Goal: Connect with others: Connect with others

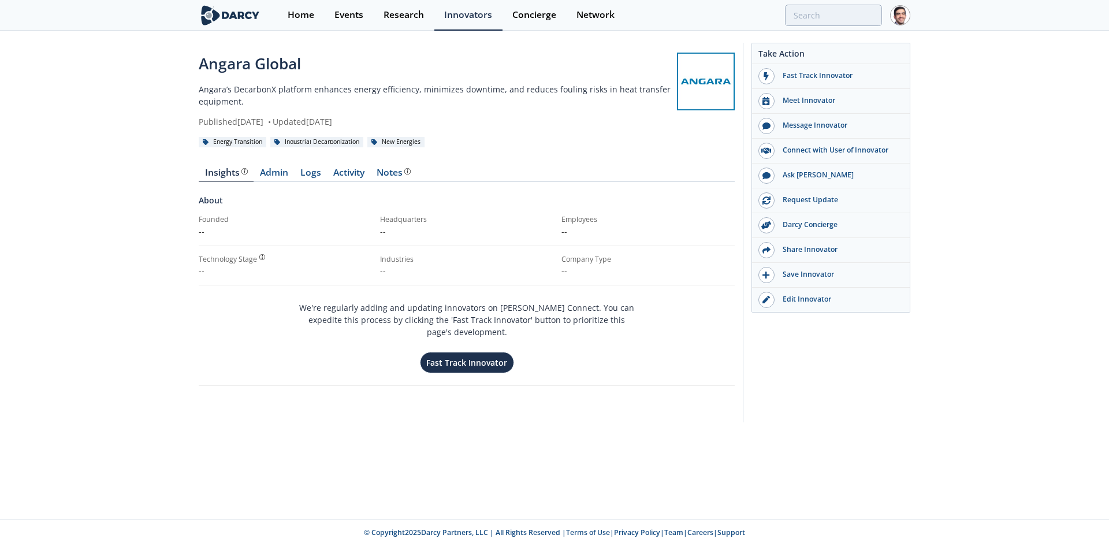
click at [592, 16] on div "Network" at bounding box center [595, 14] width 38 height 9
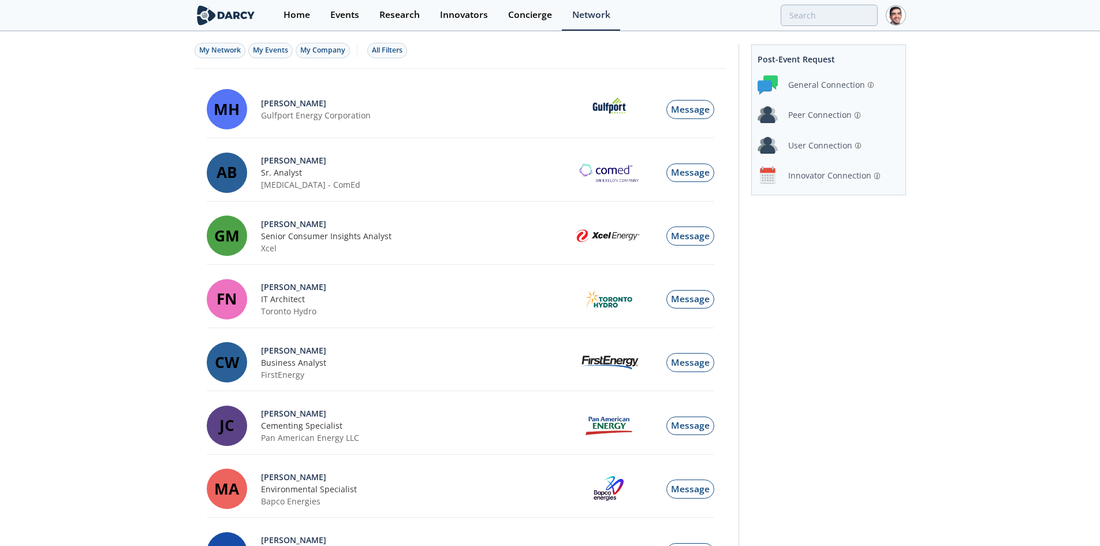
click at [826, 178] on div "Innovator Connection" at bounding box center [829, 175] width 83 height 12
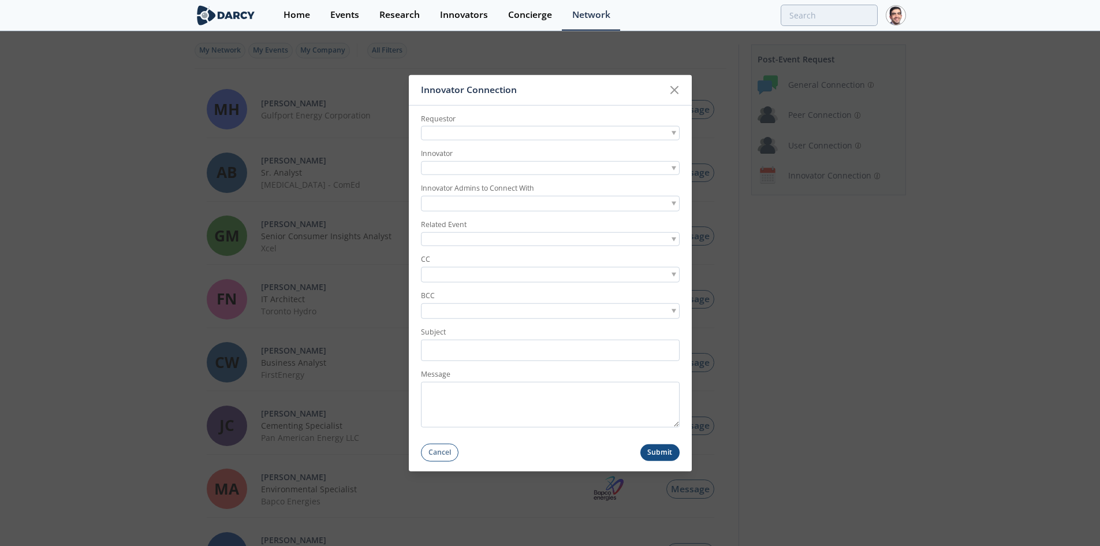
click at [594, 135] on div at bounding box center [550, 133] width 259 height 14
type input "varun gupta"
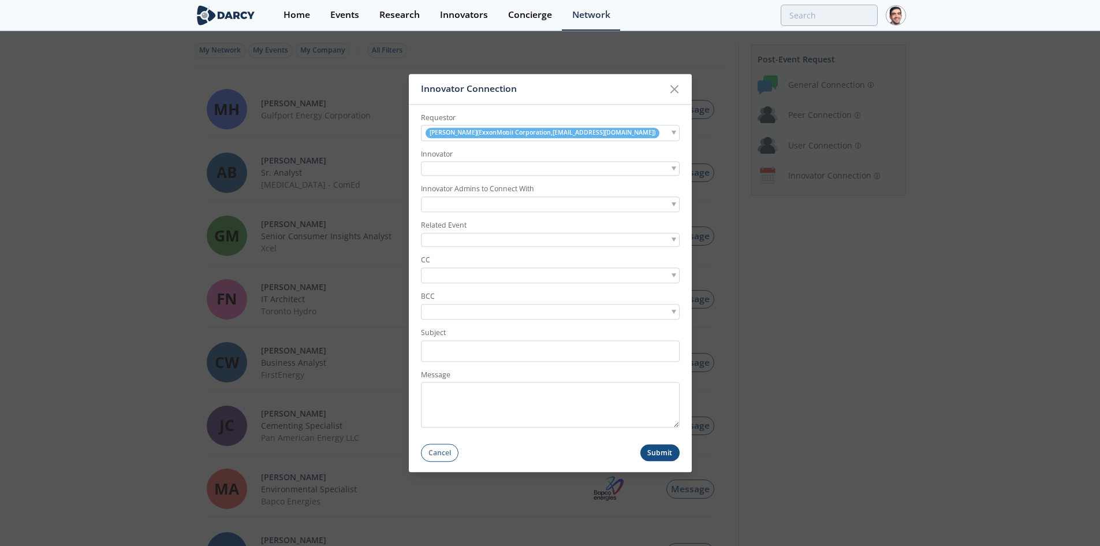
click at [501, 172] on div at bounding box center [550, 169] width 259 height 14
type input "umbrage"
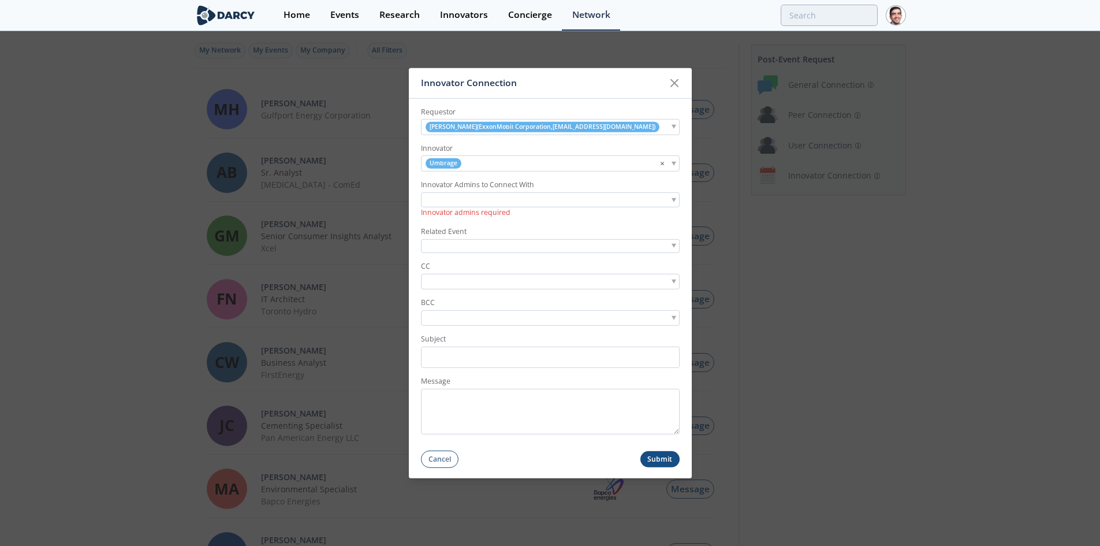
click at [442, 205] on input "search" at bounding box center [464, 199] width 80 height 12
click at [487, 200] on input "search" at bounding box center [464, 199] width 80 height 12
click at [479, 157] on div "Umbrage ×" at bounding box center [550, 163] width 259 height 16
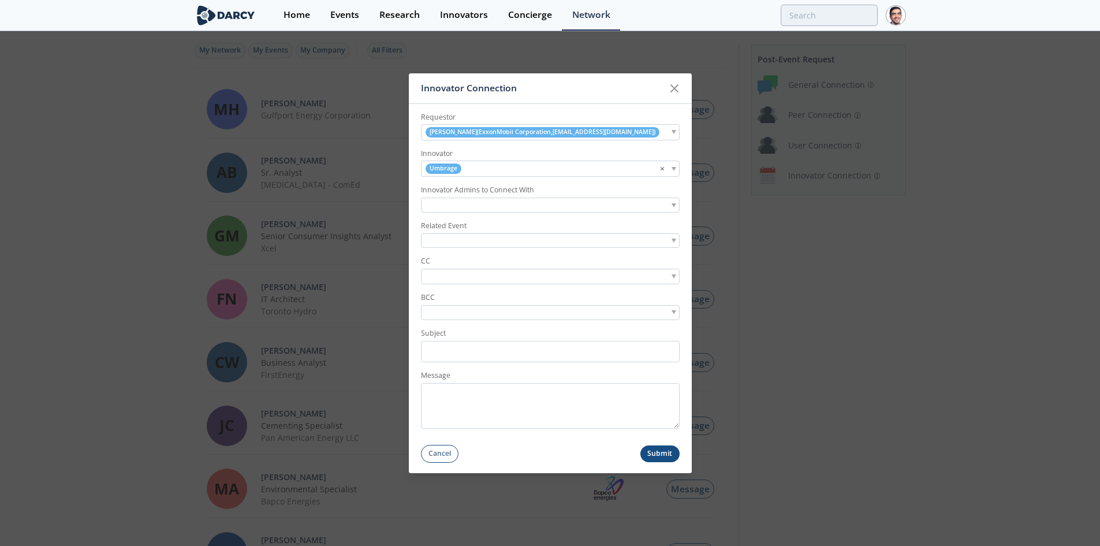
click at [469, 208] on input "search" at bounding box center [464, 205] width 80 height 12
click at [439, 452] on button "Cancel" at bounding box center [440, 454] width 38 height 18
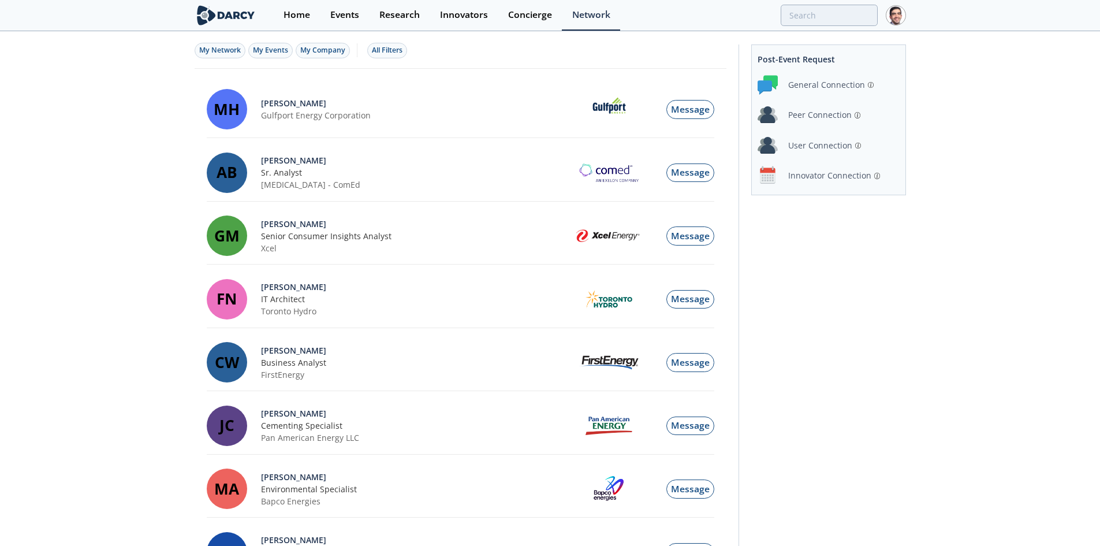
click at [818, 170] on div "Innovator Connection" at bounding box center [829, 175] width 83 height 12
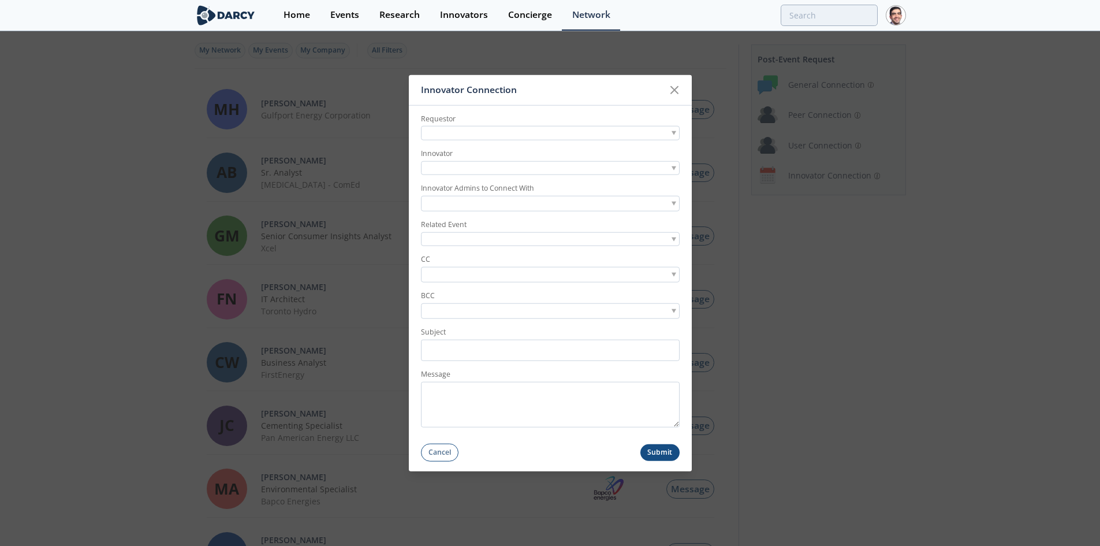
click at [527, 162] on div at bounding box center [550, 168] width 259 height 14
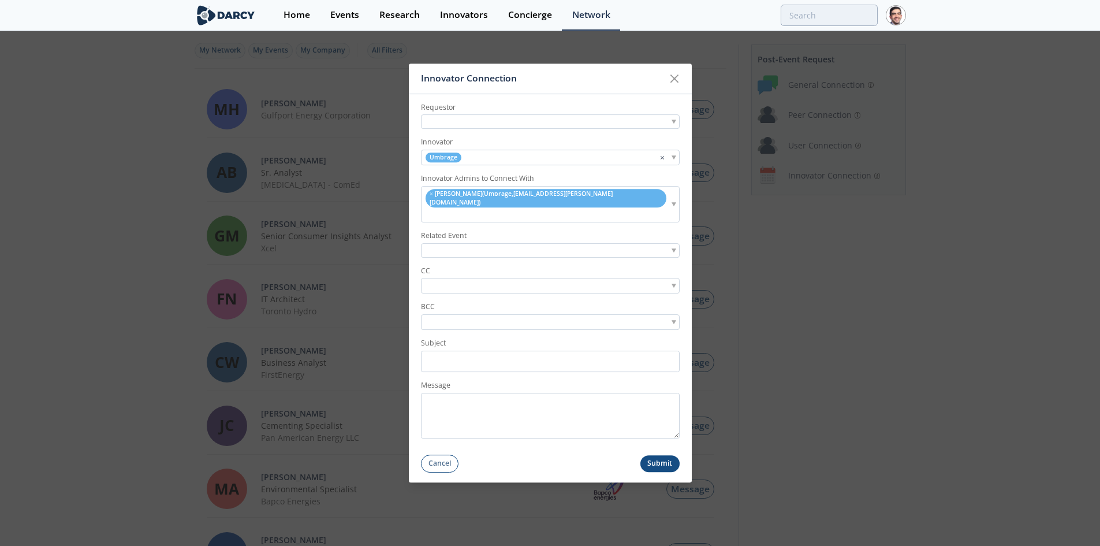
click at [676, 82] on icon at bounding box center [674, 78] width 7 height 7
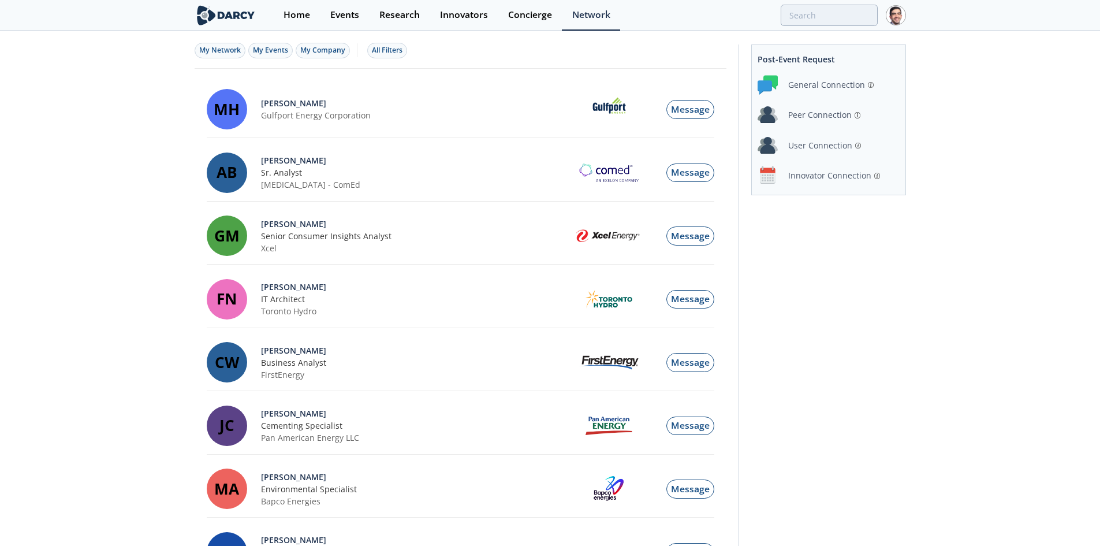
click at [799, 175] on div "Innovator Connection" at bounding box center [829, 175] width 83 height 12
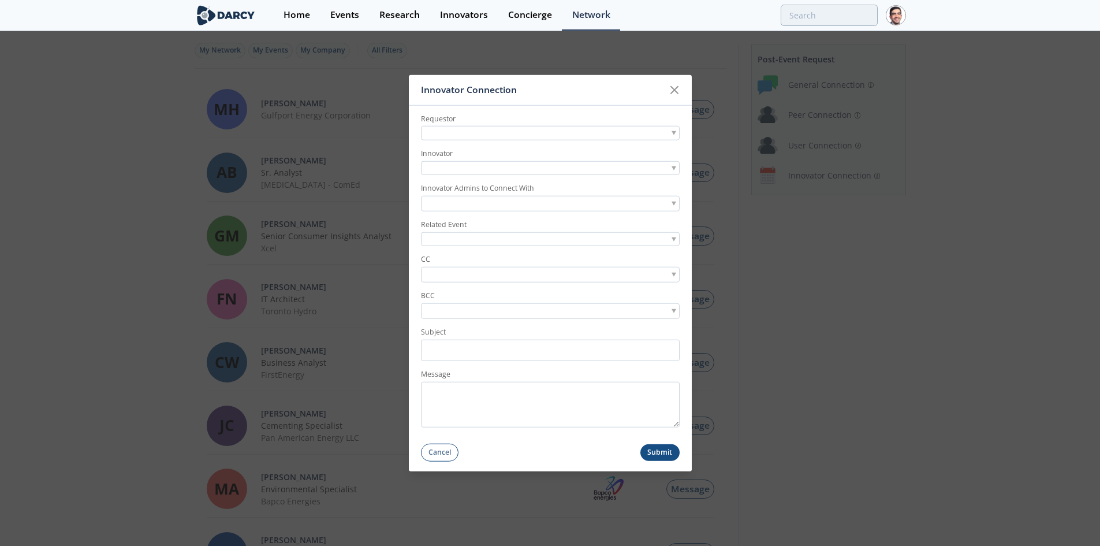
click at [490, 169] on div at bounding box center [550, 168] width 259 height 14
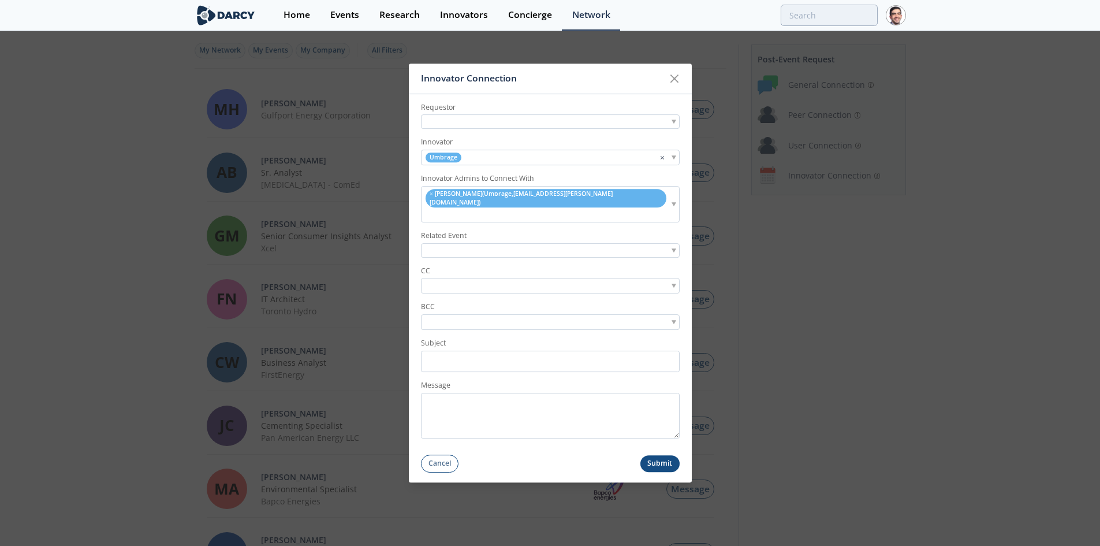
click at [446, 454] on button "Cancel" at bounding box center [440, 463] width 38 height 18
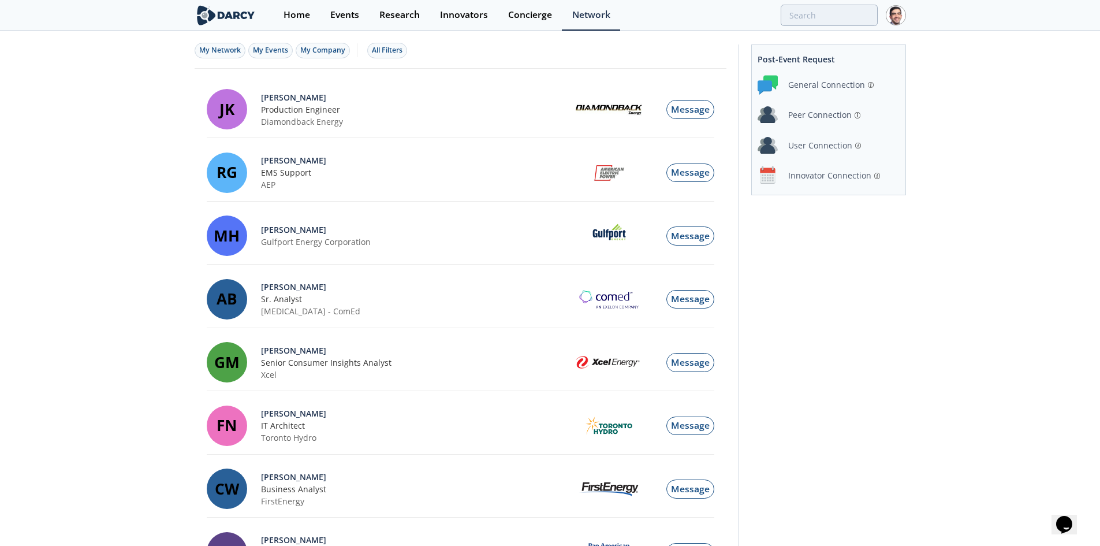
click at [845, 169] on div "Innovator Connection" at bounding box center [828, 175] width 141 height 20
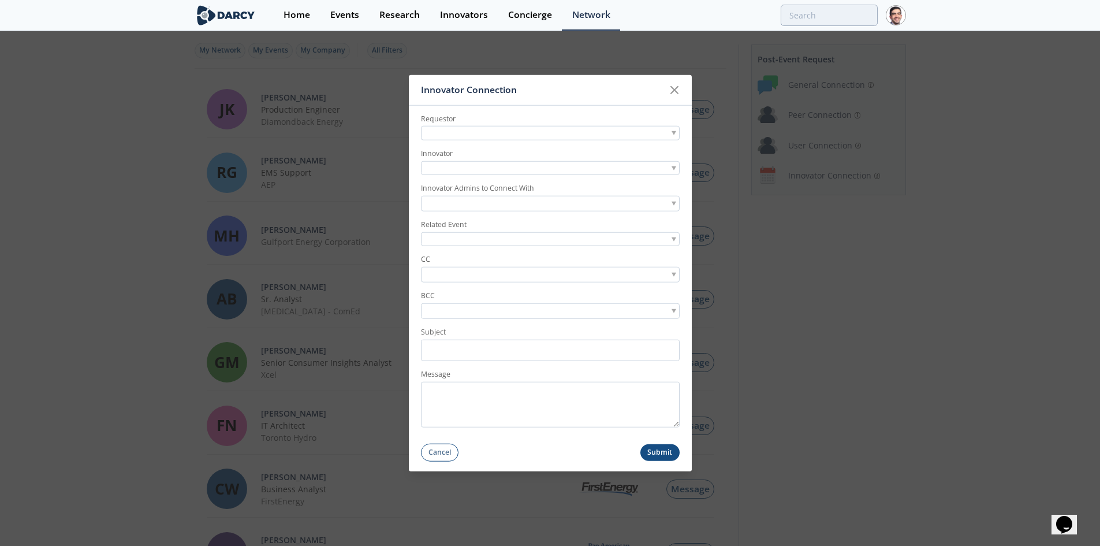
click at [523, 134] on div at bounding box center [550, 133] width 259 height 14
type input "varun gup"
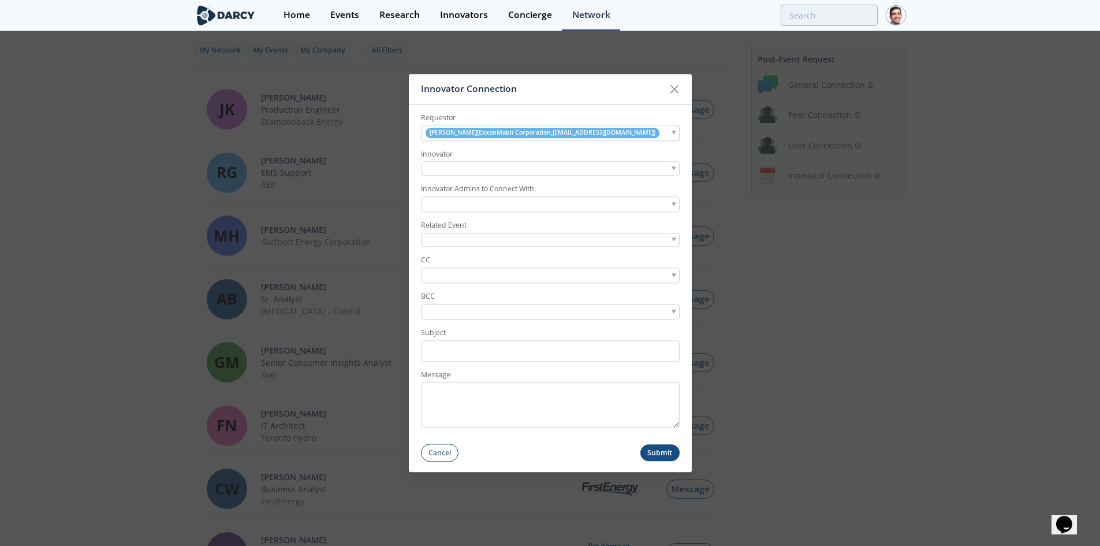
click at [485, 170] on div at bounding box center [550, 169] width 259 height 14
type input "umbrage"
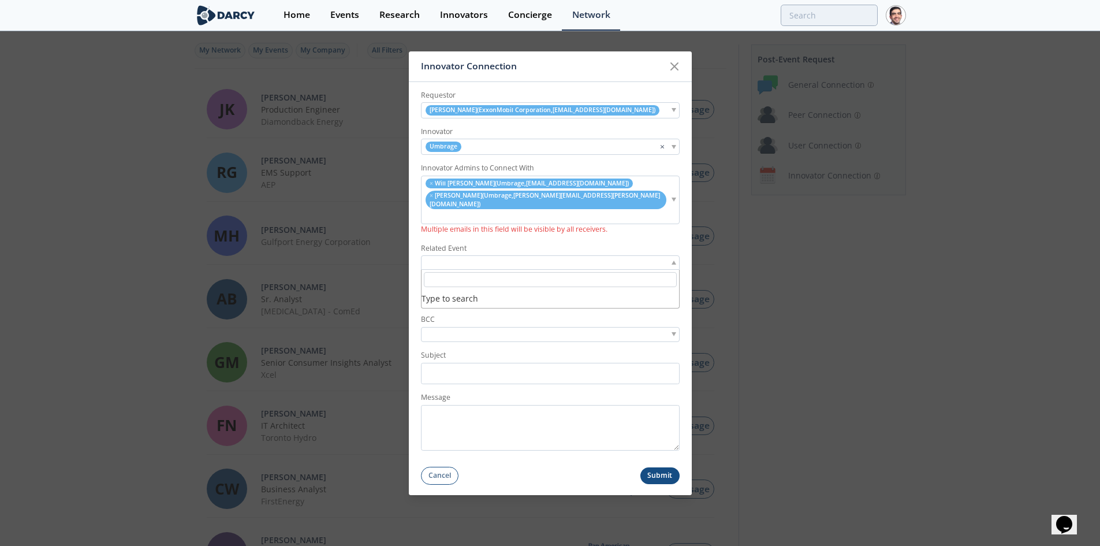
click at [460, 255] on div at bounding box center [550, 262] width 259 height 14
type input "o"
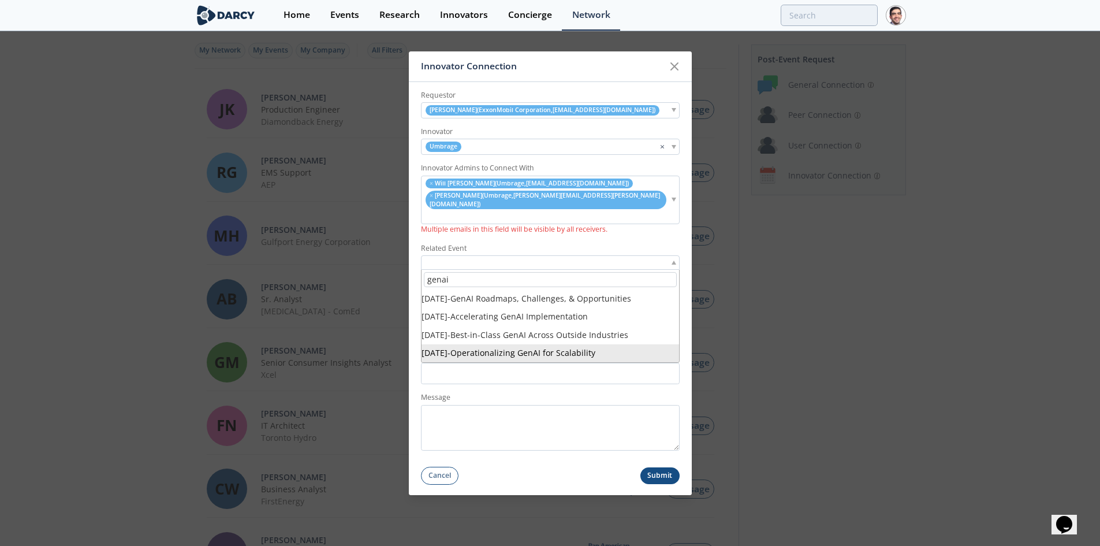
type input "genai"
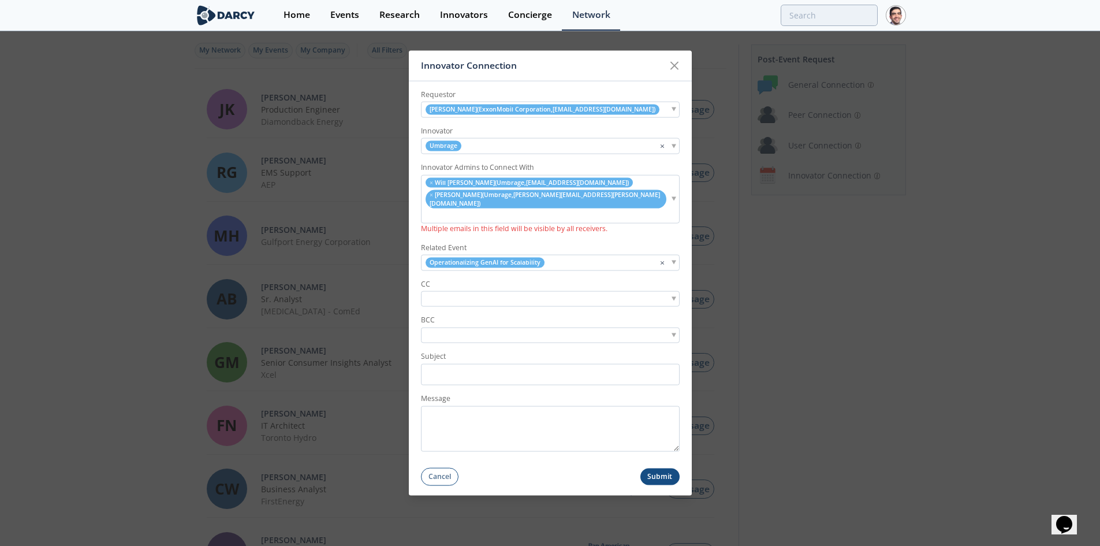
click at [491, 293] on input "search" at bounding box center [464, 299] width 80 height 12
type input "michael davis"
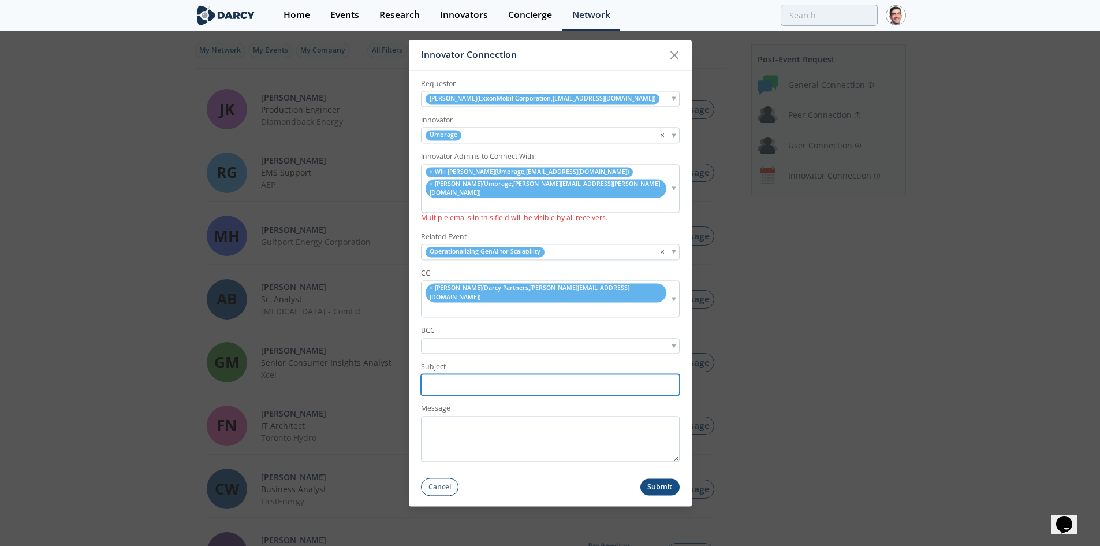
click at [475, 374] on input "Subject" at bounding box center [550, 384] width 259 height 21
click at [672, 58] on icon at bounding box center [674, 54] width 7 height 7
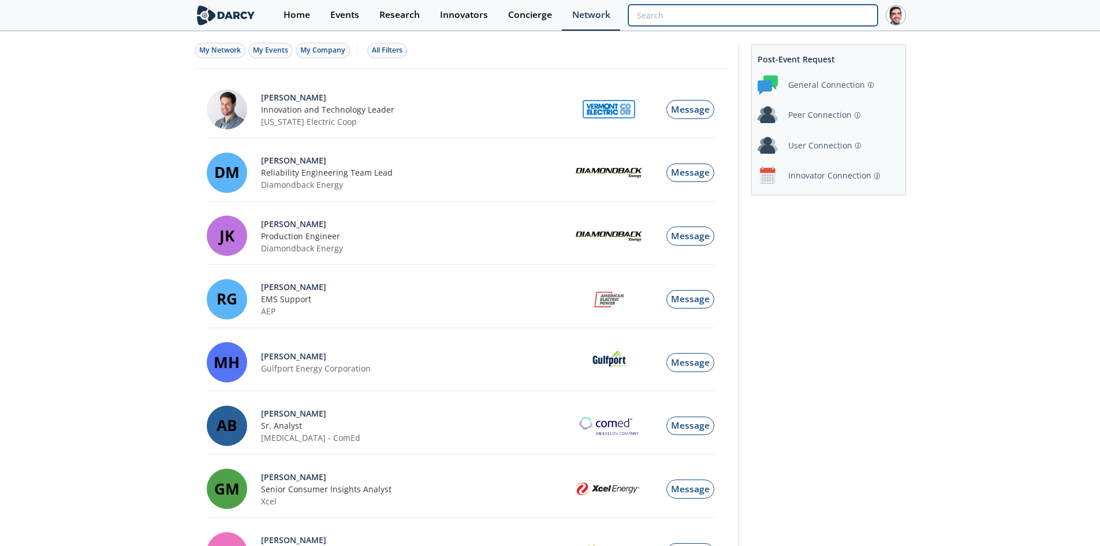
click at [832, 11] on input "search" at bounding box center [752, 15] width 249 height 21
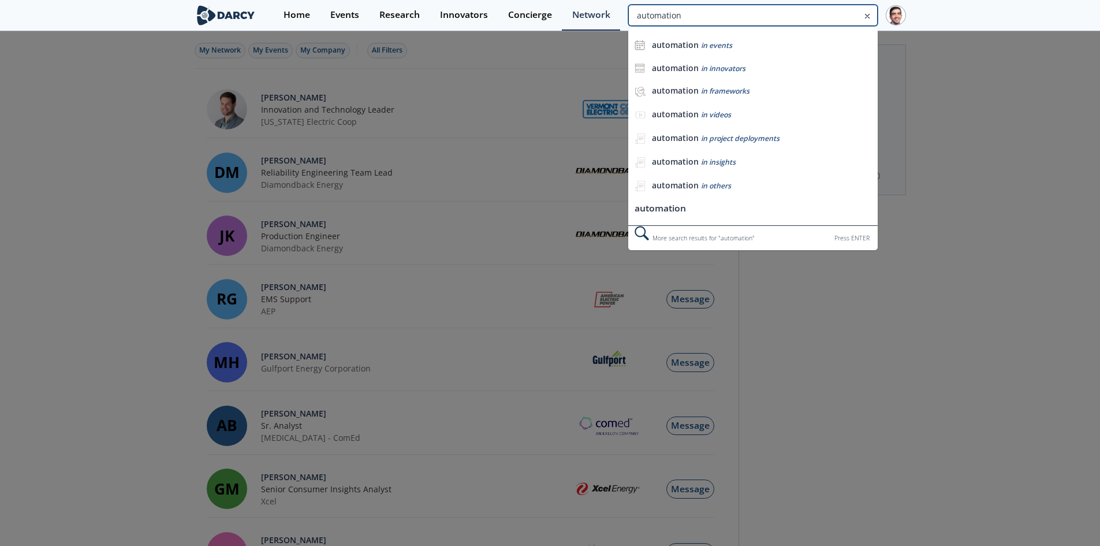
type input "automation"
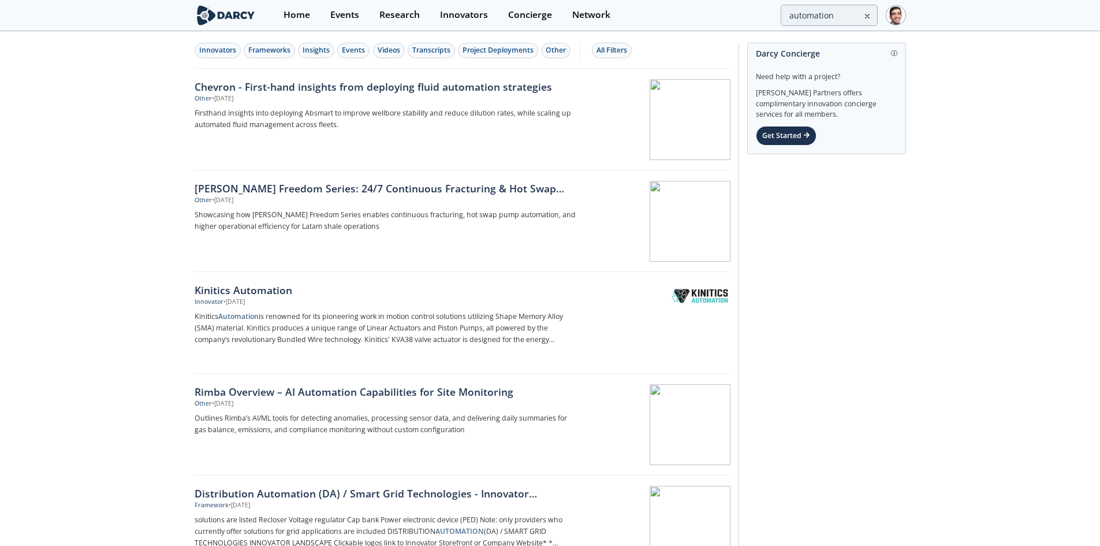
drag, startPoint x: 274, startPoint y: 51, endPoint x: 297, endPoint y: 58, distance: 24.3
click at [297, 58] on div "Innovators Frameworks Insights Events Videos Transcripts Project Deployments Ot…" at bounding box center [463, 50] width 536 height 36
click at [312, 53] on div "Insights" at bounding box center [316, 50] width 27 height 10
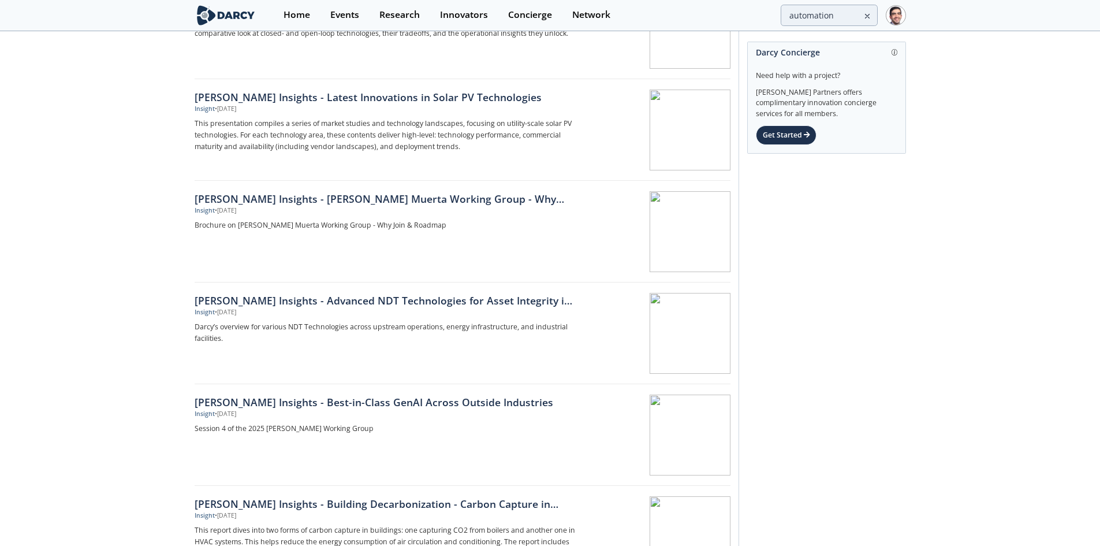
scroll to position [1444, 0]
